Goal: Transaction & Acquisition: Purchase product/service

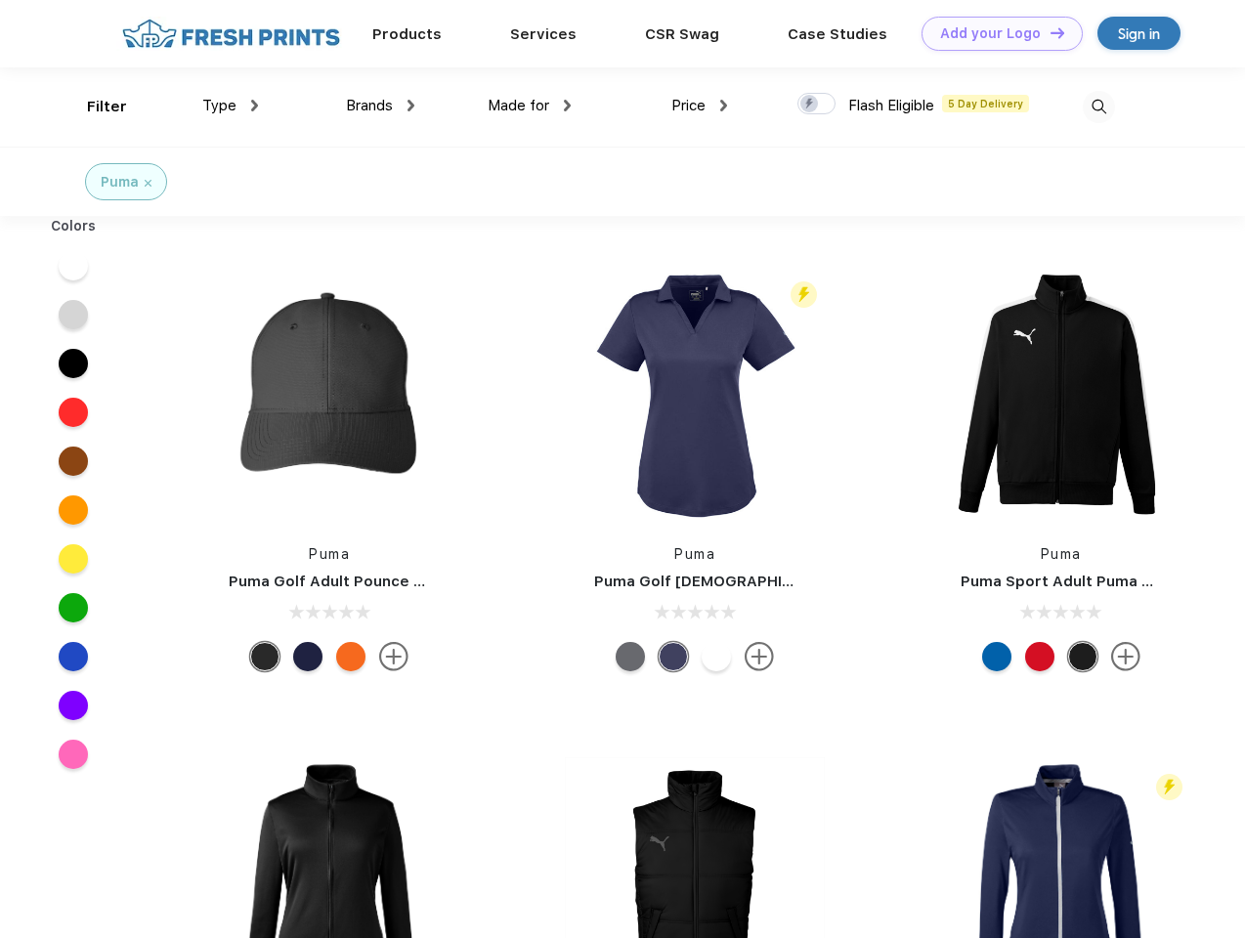
click at [995, 33] on link "Add your Logo Design Tool" at bounding box center [1002, 34] width 161 height 34
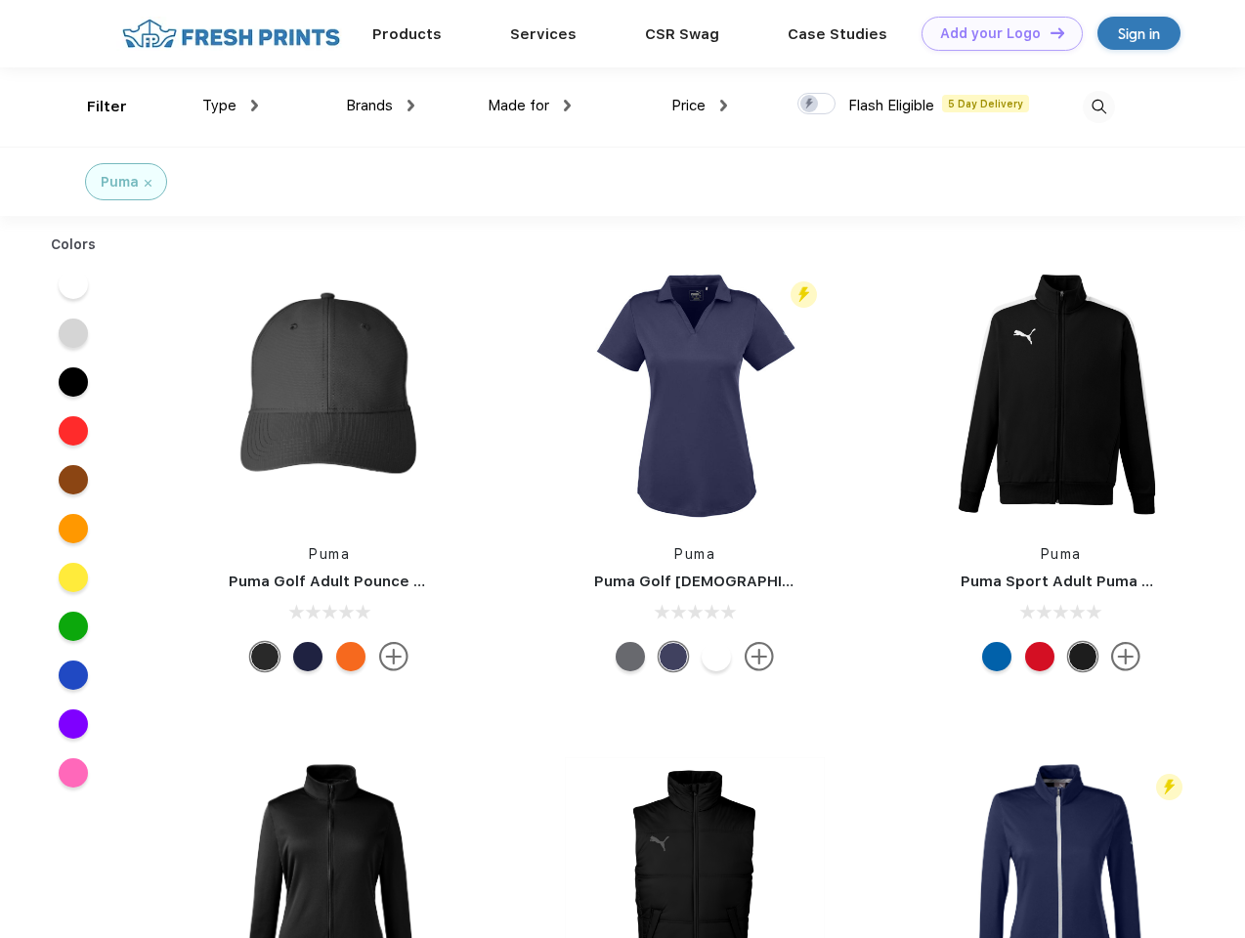
click at [0, 0] on div "Design Tool" at bounding box center [0, 0] width 0 height 0
click at [1049, 32] on link "Add your Logo Design Tool" at bounding box center [1002, 34] width 161 height 34
click at [94, 107] on div "Filter" at bounding box center [107, 107] width 40 height 22
click at [231, 106] on span "Type" at bounding box center [219, 106] width 34 height 18
click at [380, 106] on span "Brands" at bounding box center [369, 106] width 47 height 18
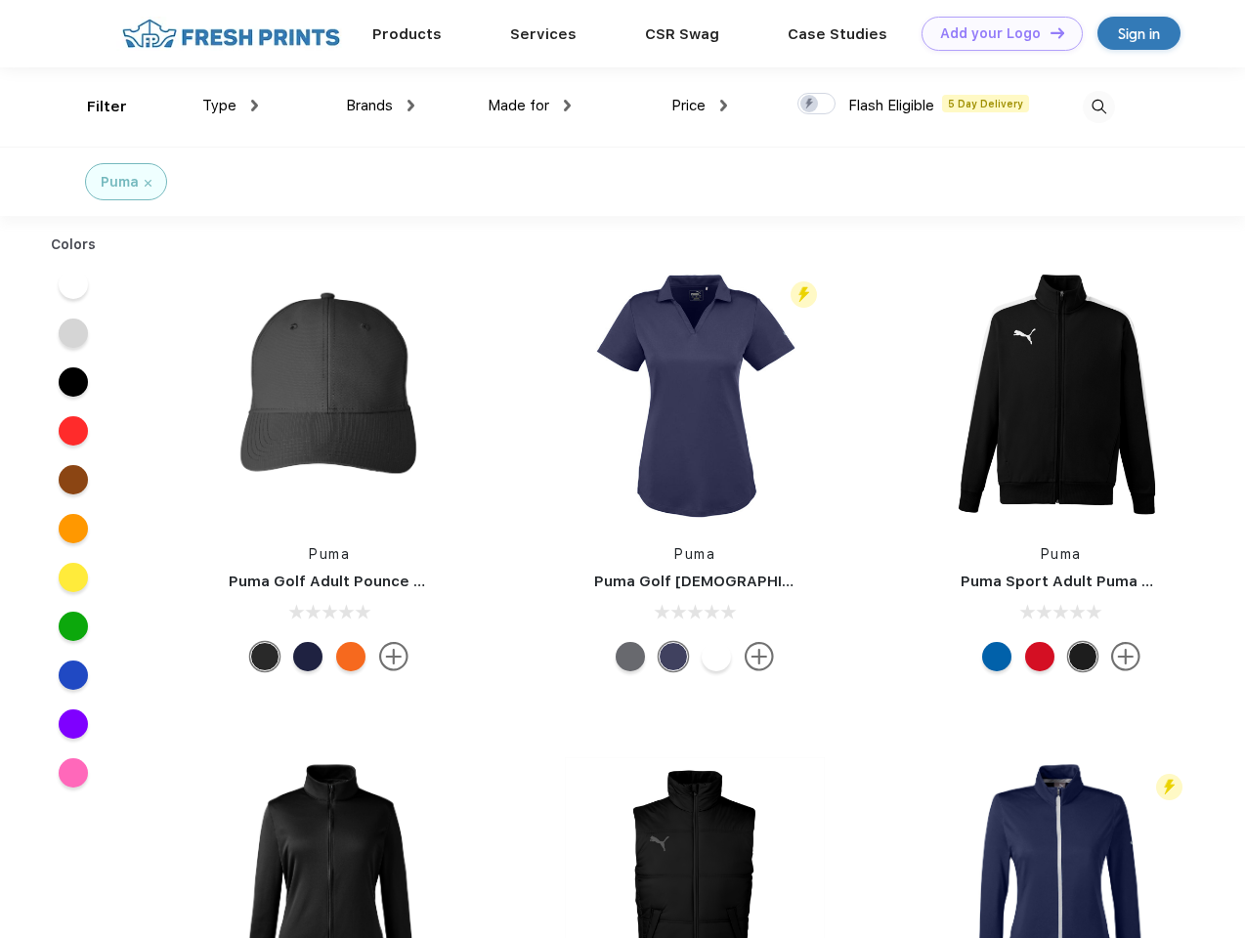
click at [530, 106] on span "Made for" at bounding box center [519, 106] width 62 height 18
click at [700, 106] on span "Price" at bounding box center [689, 106] width 34 height 18
click at [817, 105] on div at bounding box center [817, 104] width 38 height 22
click at [810, 105] on input "checkbox" at bounding box center [804, 98] width 13 height 13
click at [1099, 107] on img at bounding box center [1099, 107] width 32 height 32
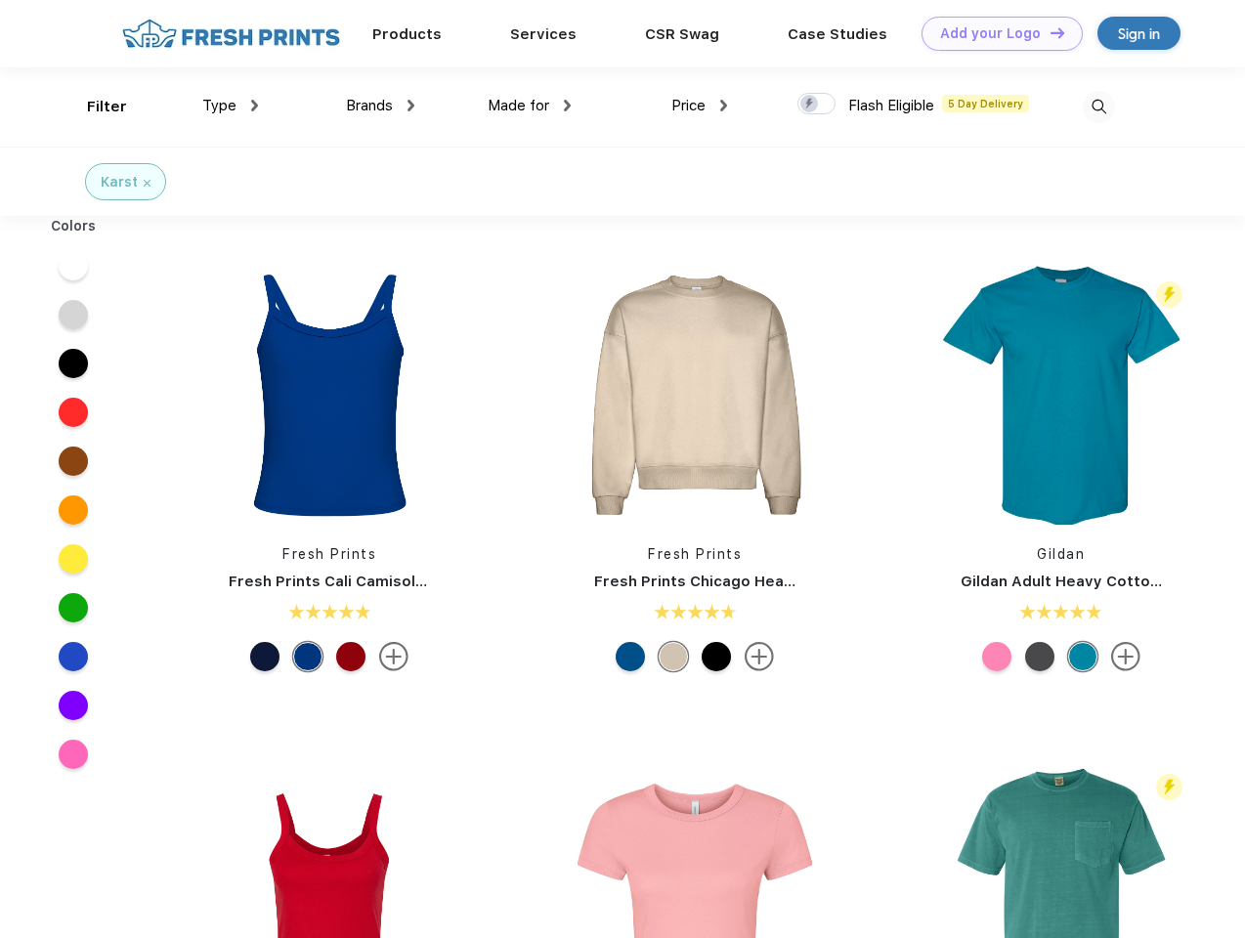
click at [995, 33] on link "Add your Logo Design Tool" at bounding box center [1002, 34] width 161 height 34
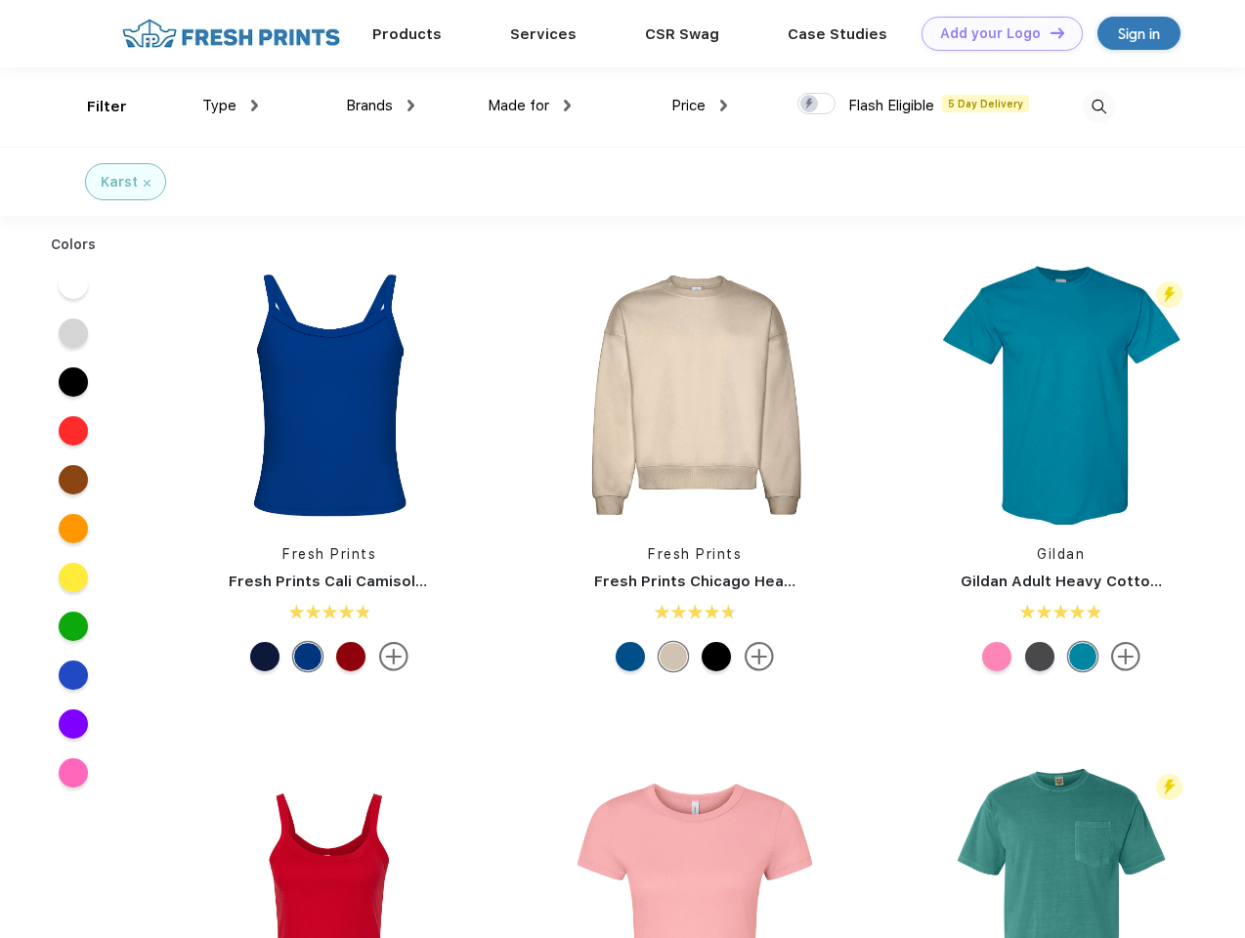
click at [0, 0] on div "Design Tool" at bounding box center [0, 0] width 0 height 0
click at [1049, 32] on link "Add your Logo Design Tool" at bounding box center [1002, 34] width 161 height 34
click at [94, 107] on div "Filter" at bounding box center [107, 107] width 40 height 22
click at [231, 106] on span "Type" at bounding box center [219, 106] width 34 height 18
click at [380, 106] on span "Brands" at bounding box center [369, 106] width 47 height 18
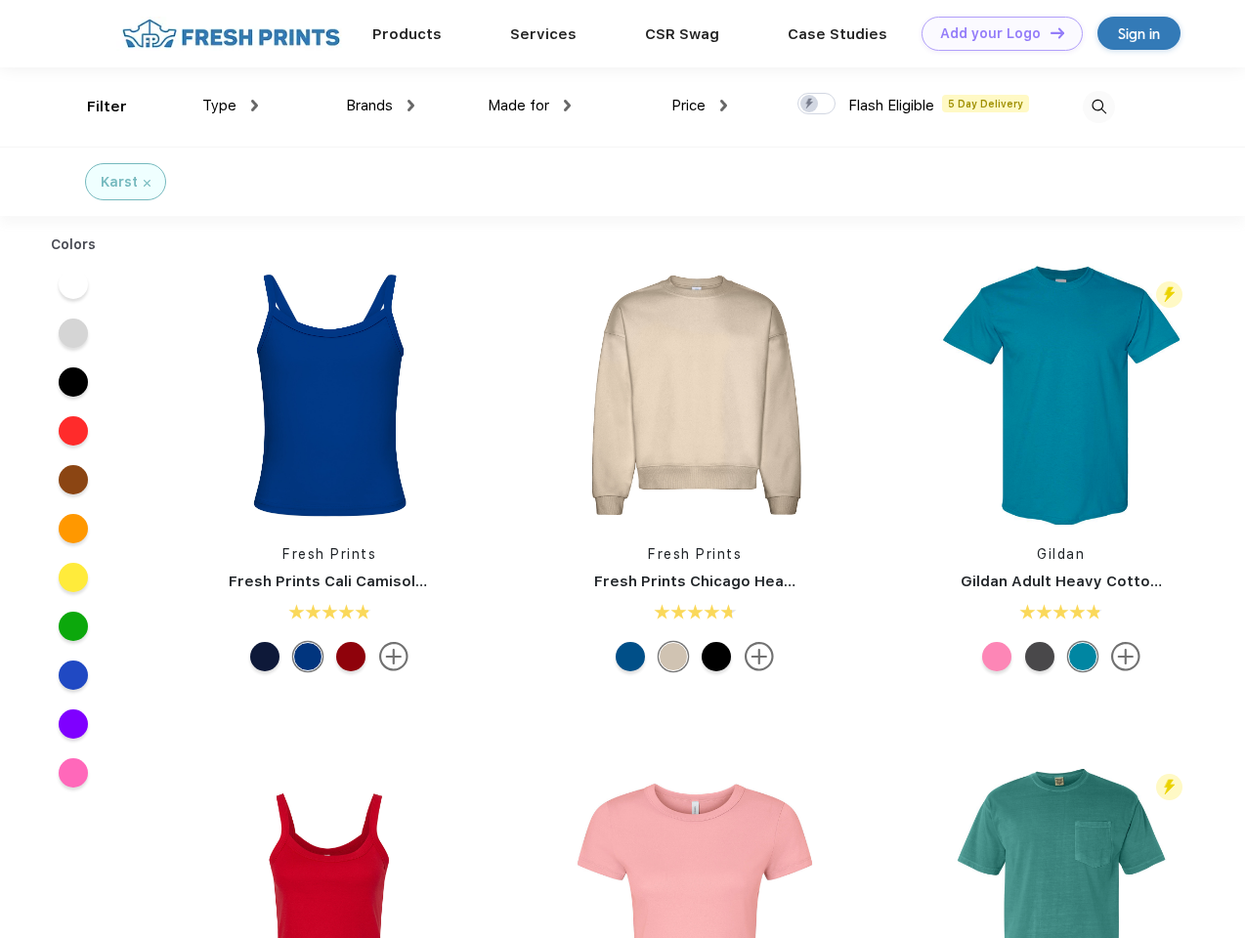
click at [530, 106] on span "Made for" at bounding box center [519, 106] width 62 height 18
click at [700, 106] on span "Price" at bounding box center [689, 106] width 34 height 18
click at [817, 105] on div at bounding box center [817, 104] width 38 height 22
click at [810, 105] on input "checkbox" at bounding box center [804, 98] width 13 height 13
click at [1099, 107] on img at bounding box center [1099, 107] width 32 height 32
